Goal: Obtain resource: Obtain resource

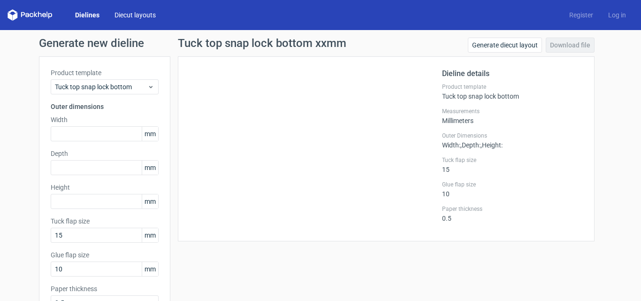
click at [115, 14] on link "Diecut layouts" at bounding box center [135, 14] width 56 height 9
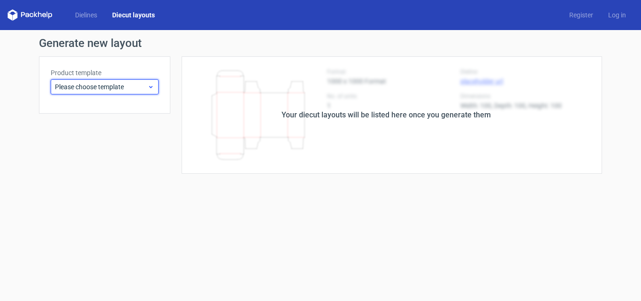
click at [154, 86] on icon at bounding box center [150, 87] width 7 height 8
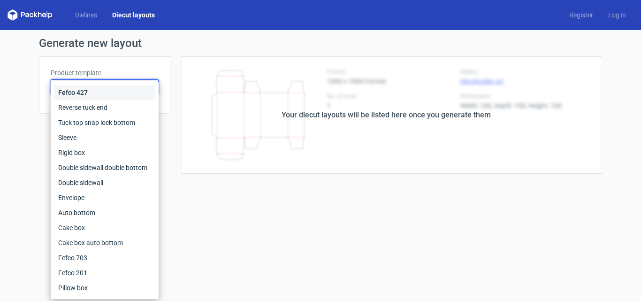
click at [154, 85] on div "Fefco 427" at bounding box center [104, 92] width 100 height 15
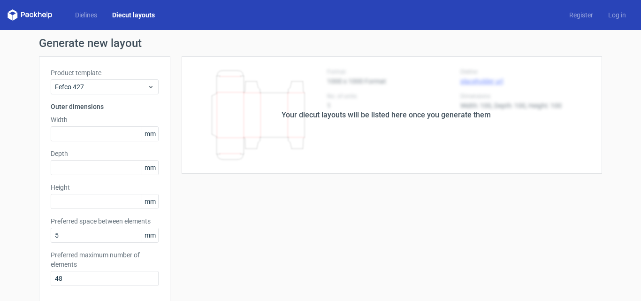
click at [43, 7] on div "Dielines Diecut layouts Register Log in" at bounding box center [320, 15] width 641 height 30
click at [41, 12] on icon at bounding box center [30, 14] width 45 height 11
drag, startPoint x: 40, startPoint y: 13, endPoint x: 111, endPoint y: 21, distance: 71.3
click at [40, 13] on icon at bounding box center [40, 15] width 4 height 6
click at [134, 15] on link "Diecut layouts" at bounding box center [134, 14] width 58 height 9
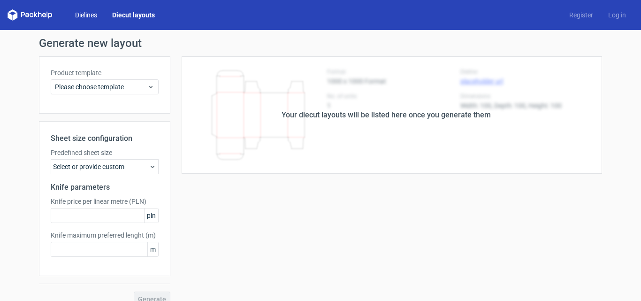
click at [102, 13] on link "Dielines" at bounding box center [86, 14] width 37 height 9
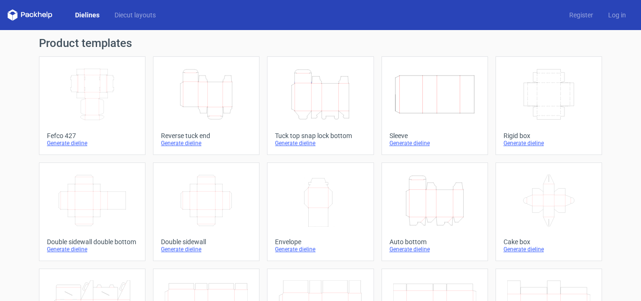
click at [218, 92] on icon "Height Depth Width" at bounding box center [206, 94] width 83 height 53
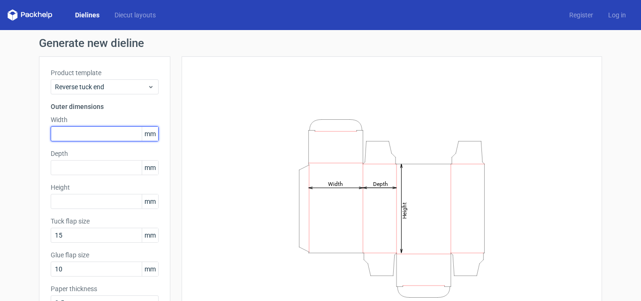
click at [79, 133] on input "text" at bounding box center [105, 133] width 108 height 15
type input "102"
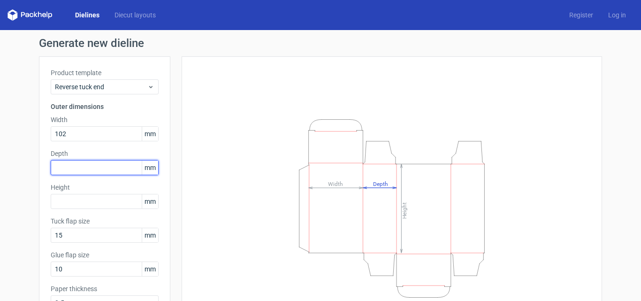
click at [95, 171] on input "text" at bounding box center [105, 167] width 108 height 15
type input "33"
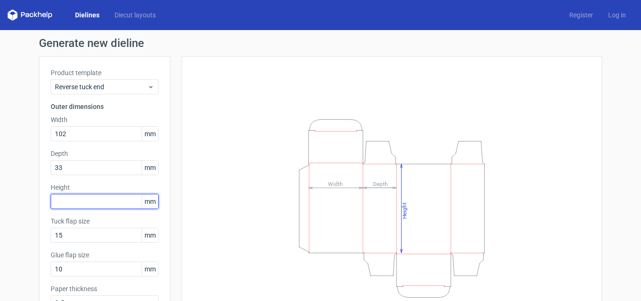
click at [108, 202] on input "text" at bounding box center [105, 201] width 108 height 15
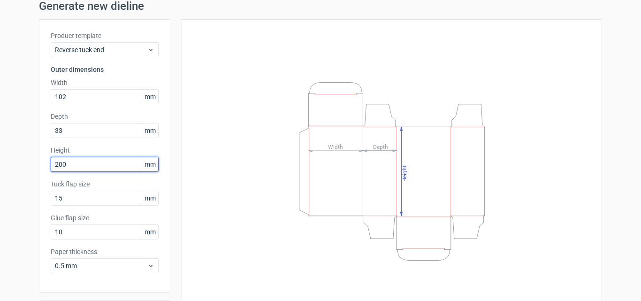
scroll to position [67, 0]
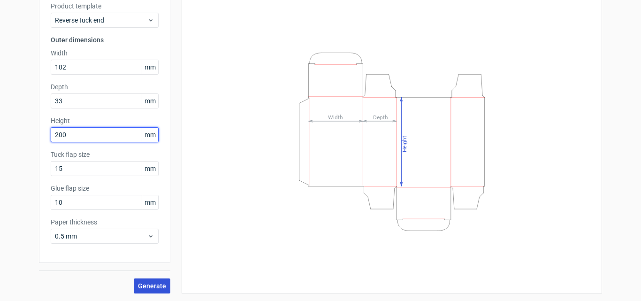
type input "200"
click at [150, 285] on span "Generate" at bounding box center [152, 286] width 28 height 7
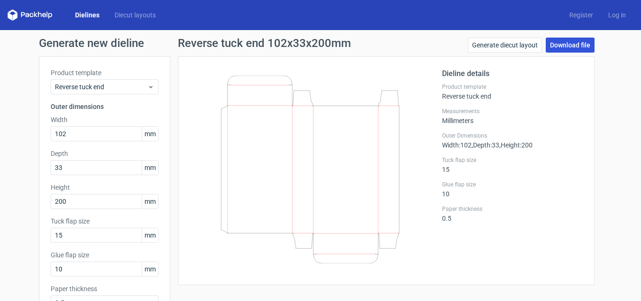
click at [569, 46] on link "Download file" at bounding box center [570, 45] width 49 height 15
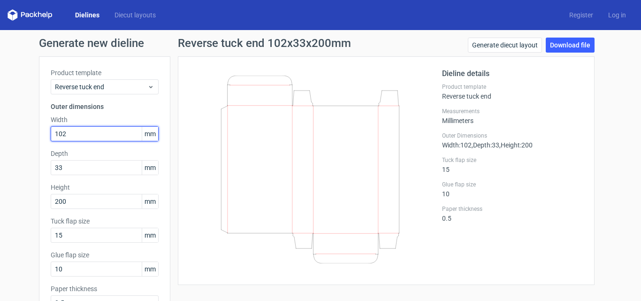
click at [101, 131] on input "102" at bounding box center [105, 133] width 108 height 15
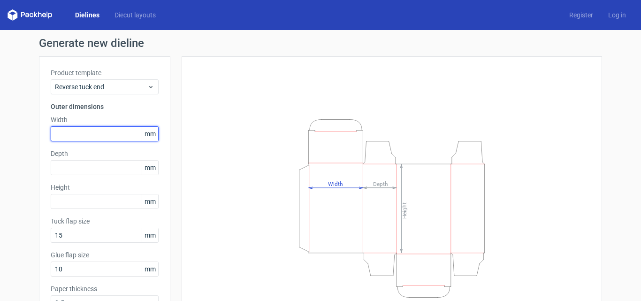
click at [107, 134] on input "text" at bounding box center [105, 133] width 108 height 15
type input "130"
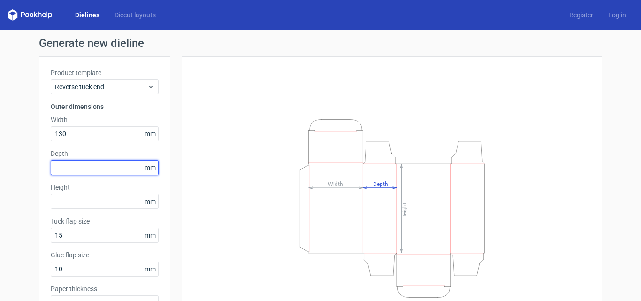
click at [114, 166] on input "text" at bounding box center [105, 167] width 108 height 15
type input "45"
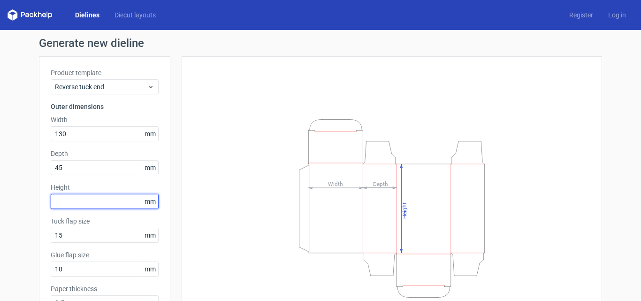
click at [116, 202] on input "text" at bounding box center [105, 201] width 108 height 15
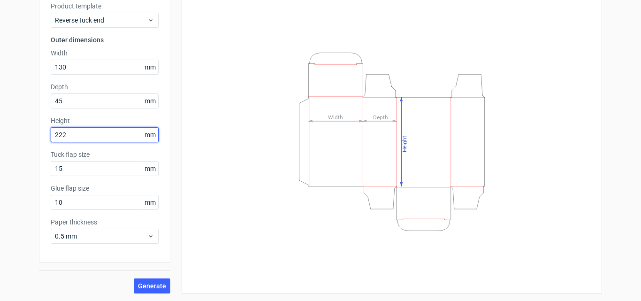
type input "222"
click at [156, 285] on div "Generate new dieline Product template Reverse tuck end Outer dimensions Width 1…" at bounding box center [320, 132] width 641 height 338
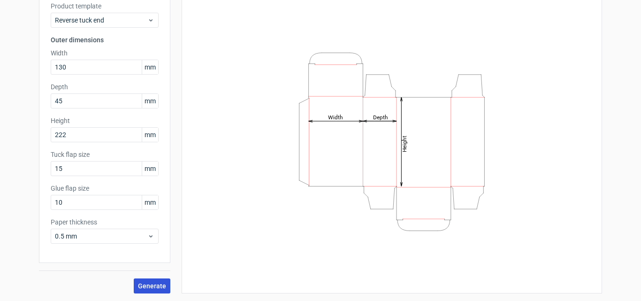
click at [157, 285] on span "Generate" at bounding box center [152, 286] width 28 height 7
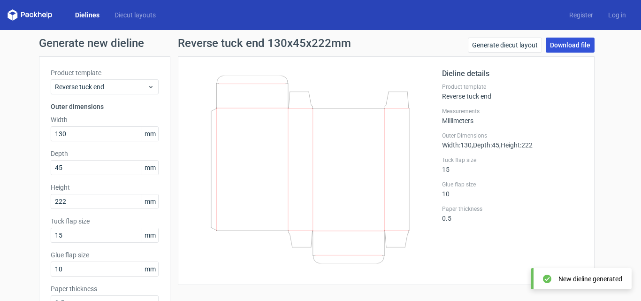
click at [570, 46] on link "Download file" at bounding box center [570, 45] width 49 height 15
click at [539, 242] on div "Dieline details Product template Reverse tuck end Measurements Millimeters Oute…" at bounding box center [512, 170] width 141 height 205
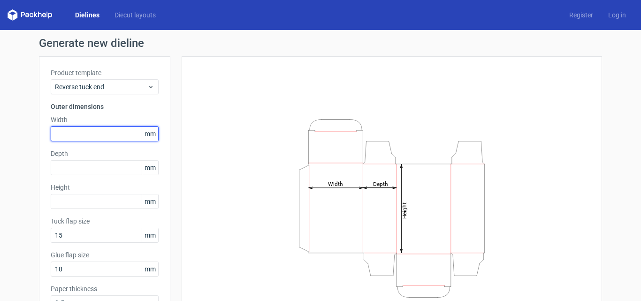
click at [99, 130] on input "text" at bounding box center [105, 133] width 108 height 15
type input "130"
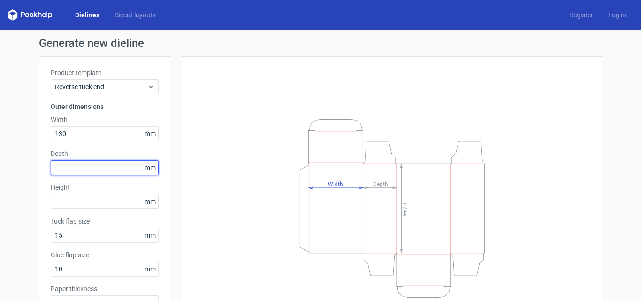
click at [99, 166] on input "text" at bounding box center [105, 167] width 108 height 15
type input "36"
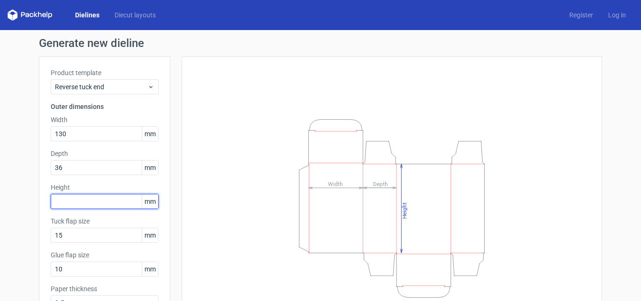
click at [122, 204] on input "text" at bounding box center [105, 201] width 108 height 15
type input "222"
click at [557, 109] on div "Height Depth Width" at bounding box center [391, 208] width 397 height 280
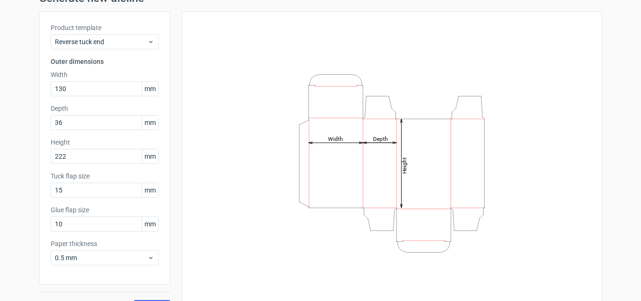
scroll to position [67, 0]
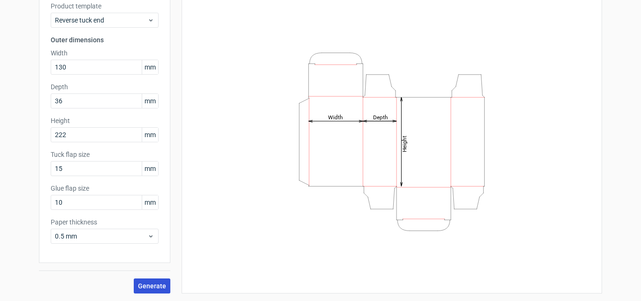
click at [158, 280] on button "Generate" at bounding box center [152, 285] width 37 height 15
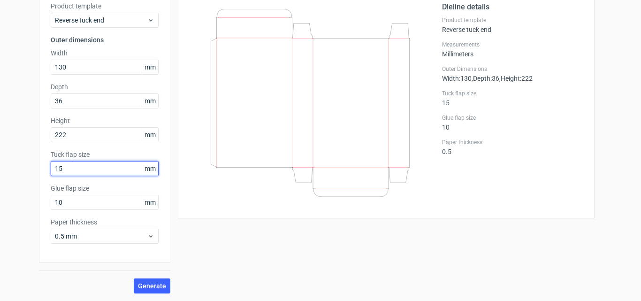
click at [75, 166] on input "15" at bounding box center [105, 168] width 108 height 15
type input "20"
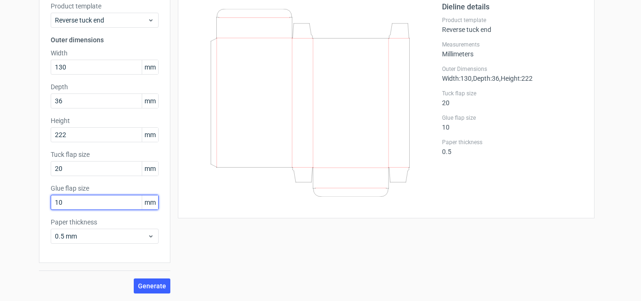
click at [81, 202] on input "10" at bounding box center [105, 202] width 108 height 15
type input "1"
type input "20"
click at [150, 285] on span "Generate" at bounding box center [152, 286] width 28 height 7
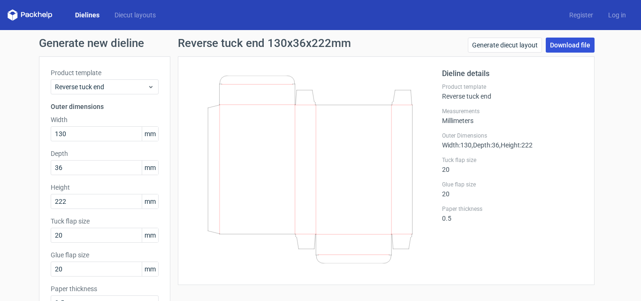
click at [571, 43] on link "Download file" at bounding box center [570, 45] width 49 height 15
click at [527, 254] on div "Dieline details Product template Reverse tuck end Measurements Millimeters Oute…" at bounding box center [512, 170] width 141 height 205
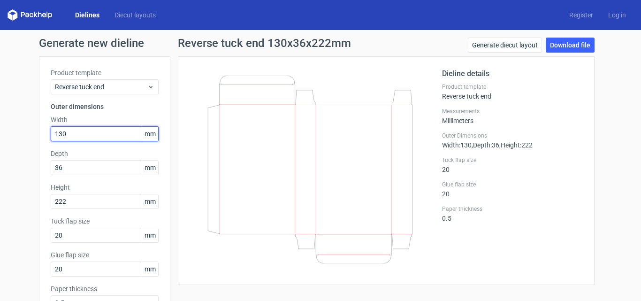
click at [101, 134] on input "130" at bounding box center [105, 133] width 108 height 15
type input "102"
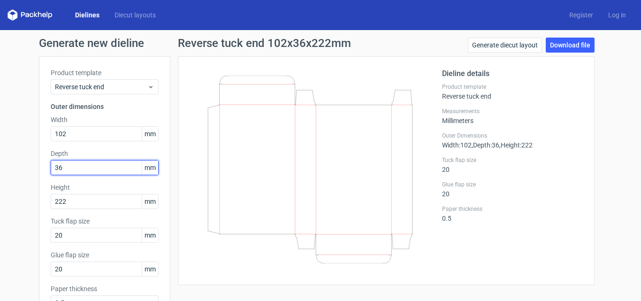
click at [92, 166] on input "36" at bounding box center [105, 167] width 108 height 15
type input "33"
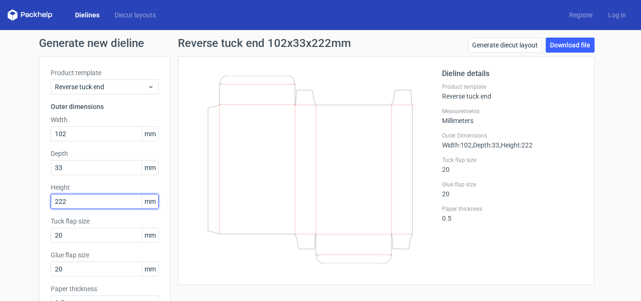
click at [70, 199] on input "222" at bounding box center [105, 201] width 108 height 15
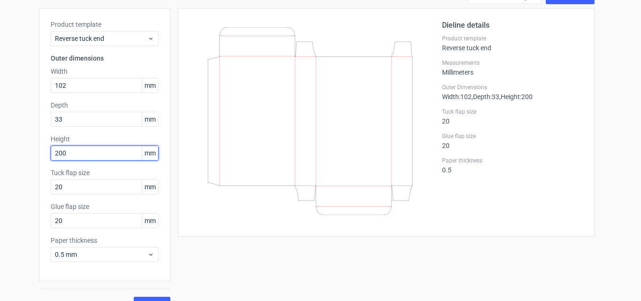
scroll to position [67, 0]
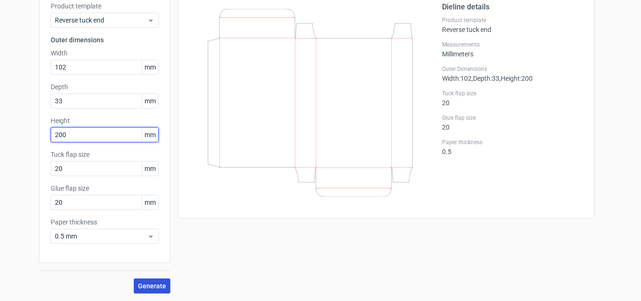
type input "200"
click at [153, 285] on span "Generate" at bounding box center [152, 286] width 28 height 7
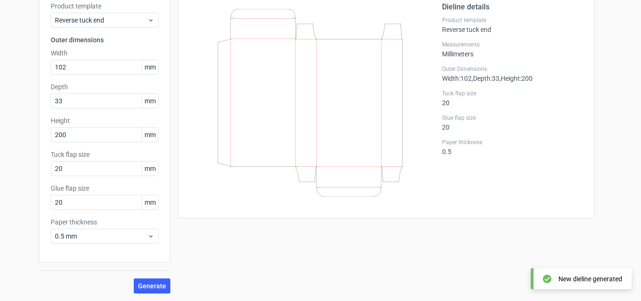
scroll to position [0, 0]
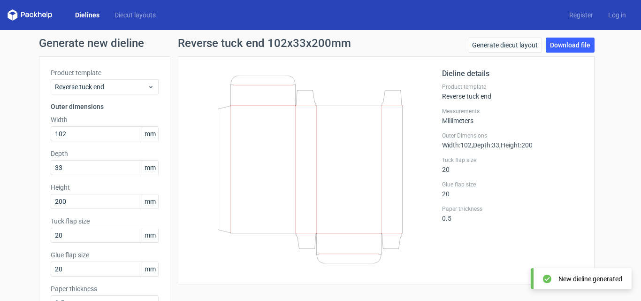
click at [570, 36] on div "Generate new dieline Product template Reverse tuck end Outer dimensions Width 1…" at bounding box center [320, 199] width 641 height 338
click at [575, 42] on link "Download file" at bounding box center [570, 45] width 49 height 15
click at [313, 267] on div at bounding box center [316, 170] width 253 height 205
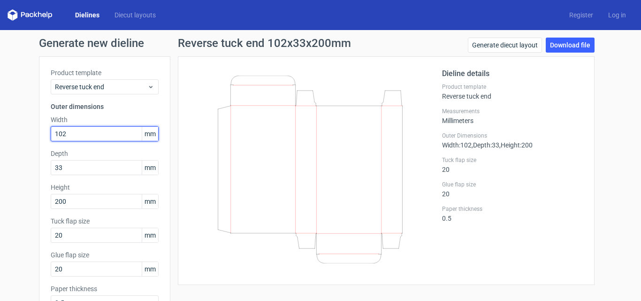
click at [99, 136] on input "102" at bounding box center [105, 133] width 108 height 15
click at [98, 136] on input "102" at bounding box center [105, 133] width 108 height 15
type input "130"
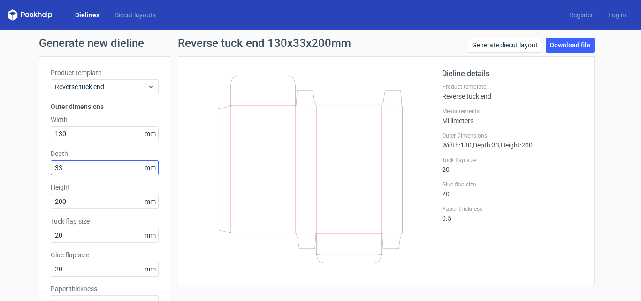
click at [96, 159] on div "Depth 33 mm" at bounding box center [105, 162] width 108 height 26
click at [97, 166] on input "33" at bounding box center [105, 167] width 108 height 15
click at [97, 165] on input "33" at bounding box center [105, 167] width 108 height 15
type input "45"
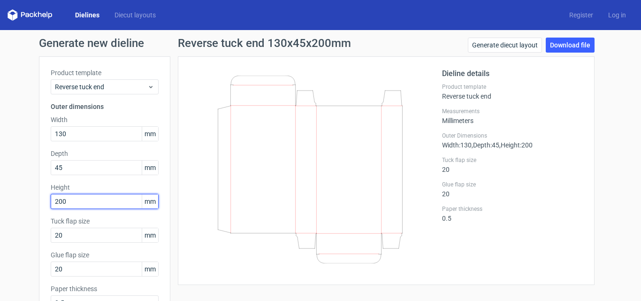
click at [77, 198] on input "200" at bounding box center [105, 201] width 108 height 15
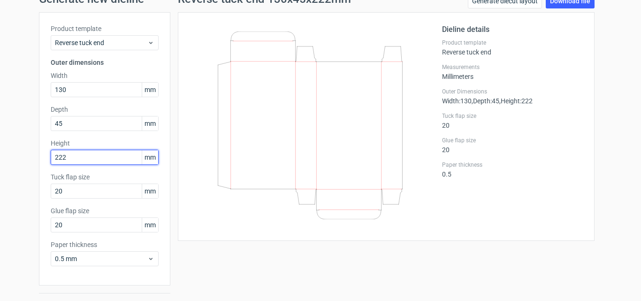
scroll to position [67, 0]
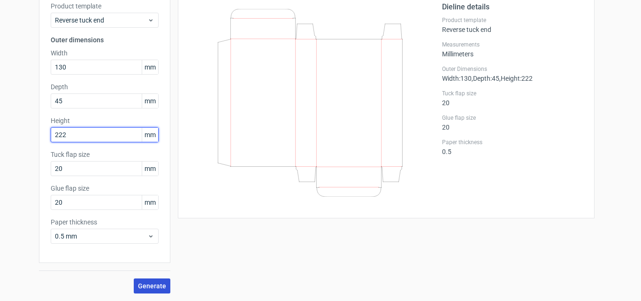
type input "222"
click at [141, 285] on span "Generate" at bounding box center [152, 286] width 28 height 7
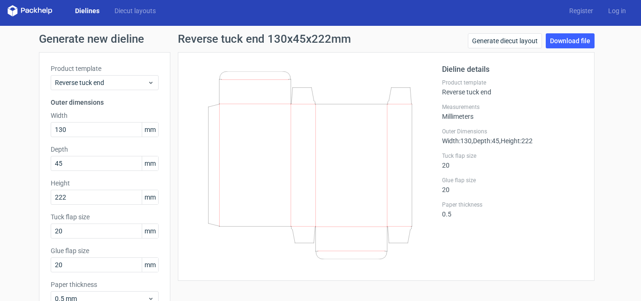
scroll to position [0, 0]
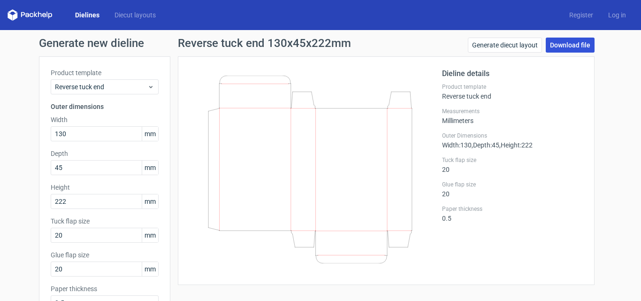
click at [565, 46] on link "Download file" at bounding box center [570, 45] width 49 height 15
